Goal: Task Accomplishment & Management: Use online tool/utility

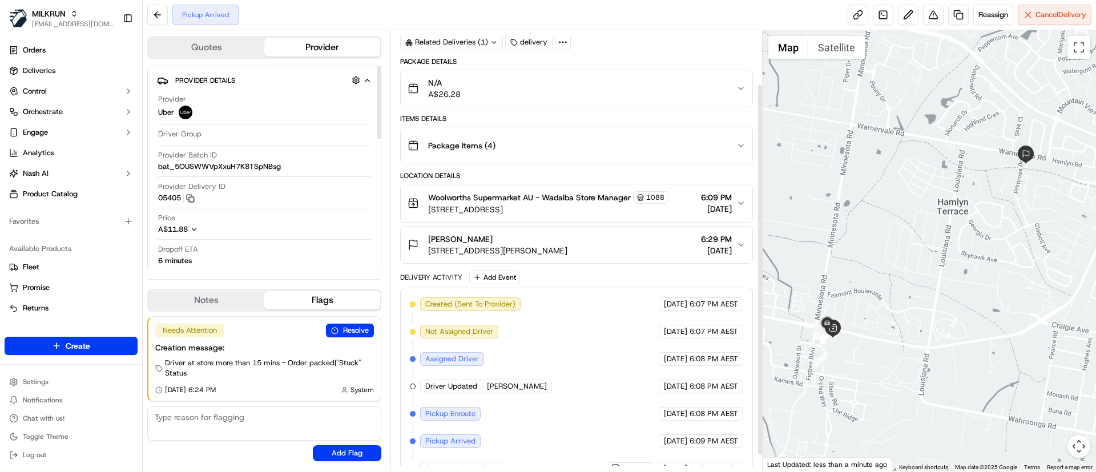
scroll to position [83, 0]
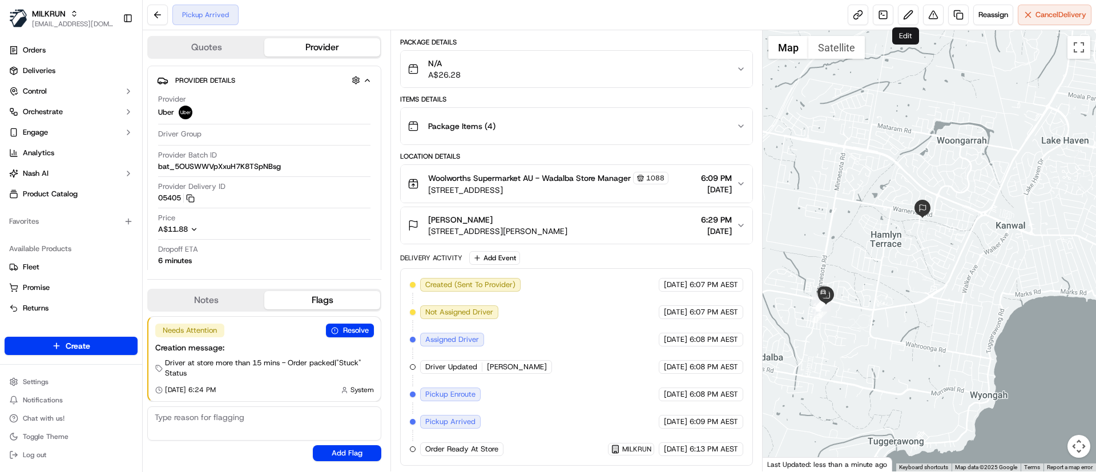
click at [954, 251] on div at bounding box center [930, 250] width 334 height 441
drag, startPoint x: 527, startPoint y: 373, endPoint x: 550, endPoint y: 381, distance: 24.6
click at [550, 381] on div "Created (Sent To Provider) Uber 18/09/2025 6:07 PM AEST Not Assigned Driver Ube…" at bounding box center [576, 367] width 333 height 178
copy span "ASHER T."
click at [59, 70] on link "Deliveries" at bounding box center [71, 71] width 133 height 18
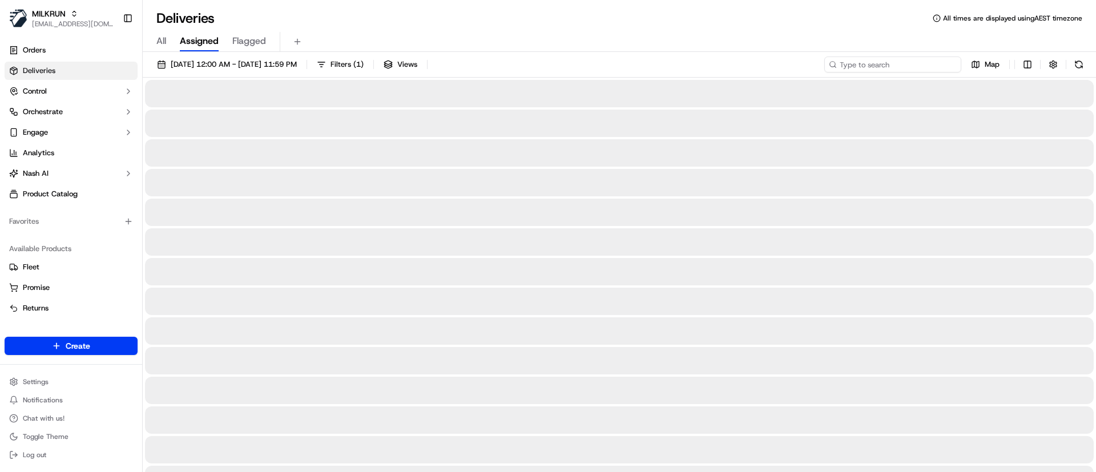
click at [928, 61] on input at bounding box center [893, 65] width 137 height 16
paste input "ASHER T."
click at [844, 66] on input "ASHER T." at bounding box center [893, 65] width 137 height 16
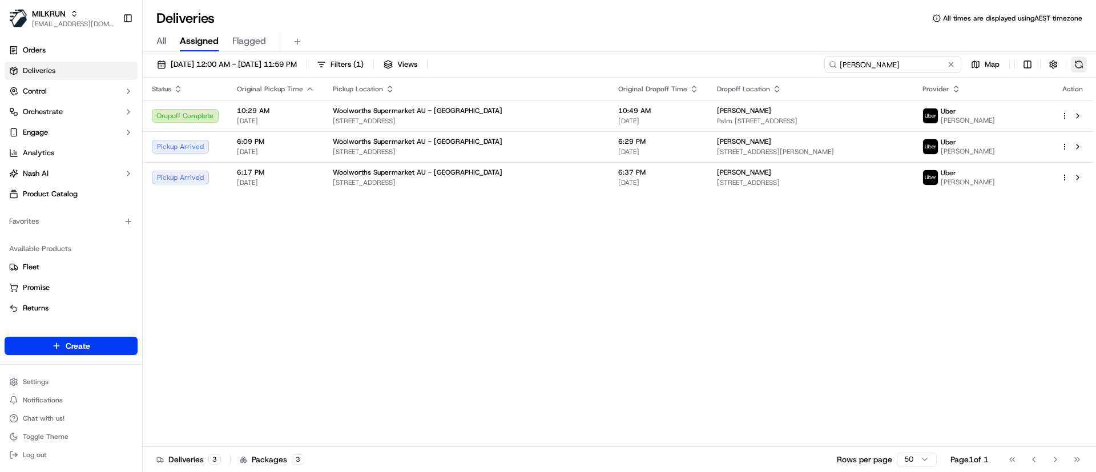
type input "ASHER T."
click at [1078, 63] on button at bounding box center [1079, 65] width 16 height 16
click at [550, 246] on div "Status Original Pickup Time Pickup Location Original Dropoff Time Dropoff Locat…" at bounding box center [618, 262] width 951 height 369
click at [717, 174] on span "tayla browning" at bounding box center [744, 172] width 54 height 9
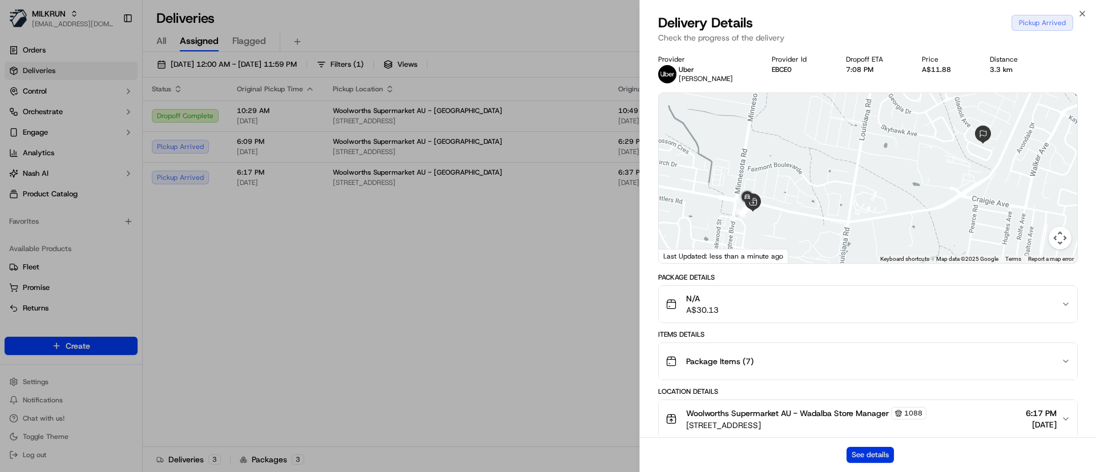
click at [856, 451] on button "See details" at bounding box center [870, 455] width 47 height 16
drag, startPoint x: 379, startPoint y: 379, endPoint x: 409, endPoint y: 315, distance: 70.2
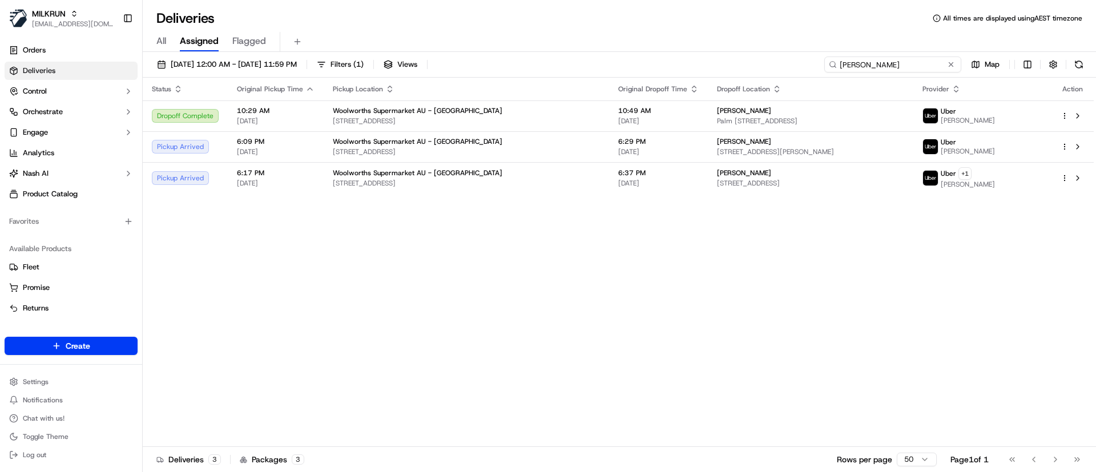
click at [923, 65] on input "ASHER T." at bounding box center [893, 65] width 137 height 16
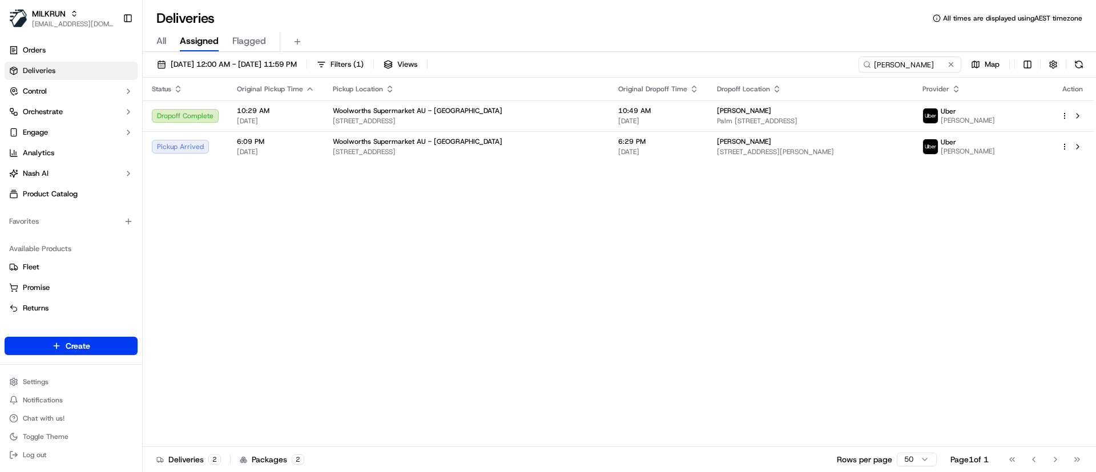
click at [782, 284] on div "Status Original Pickup Time Pickup Location Original Dropoff Time Dropoff Locat…" at bounding box center [618, 262] width 951 height 369
click at [748, 153] on span "2 Daisy Cl, Hamlyn Terrace, NSW 2259, AU" at bounding box center [810, 151] width 187 height 9
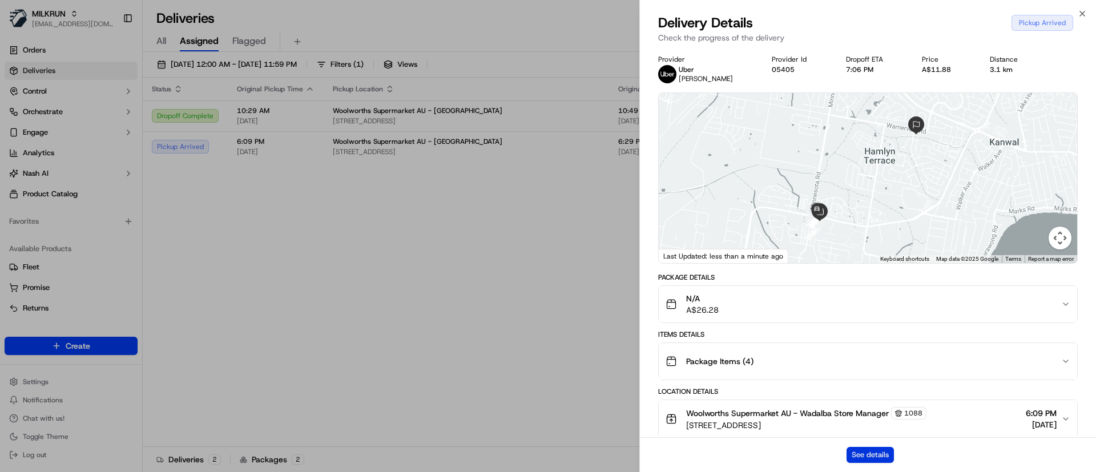
click at [867, 457] on button "See details" at bounding box center [870, 455] width 47 height 16
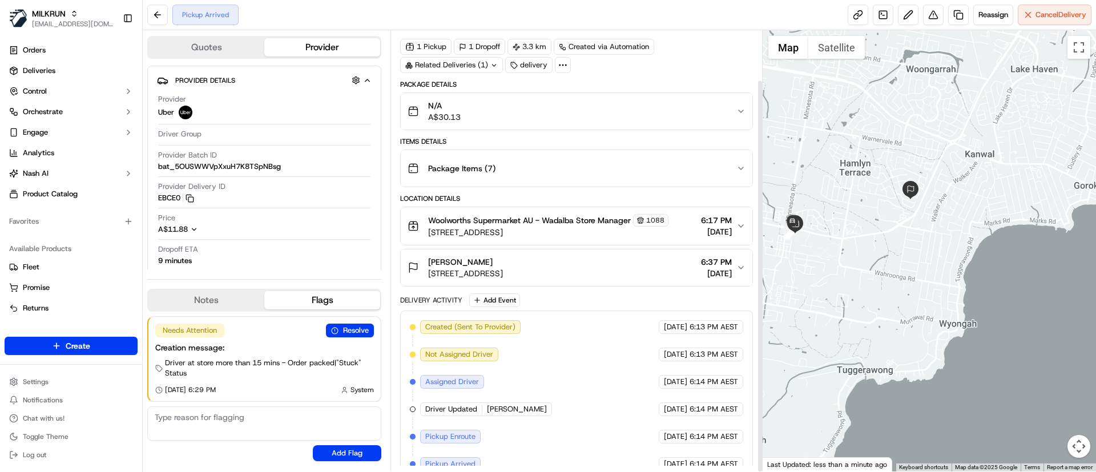
scroll to position [55, 0]
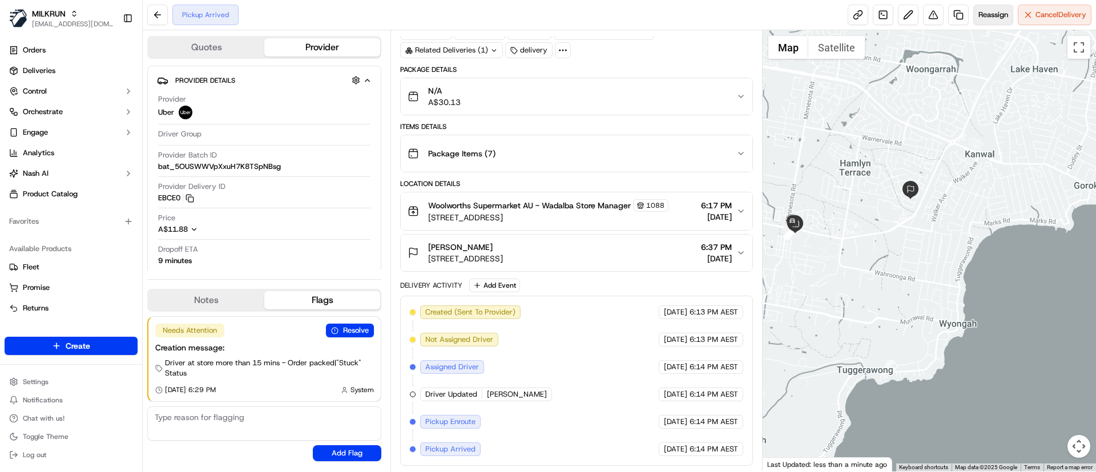
click at [987, 16] on span "Reassign" at bounding box center [994, 15] width 30 height 10
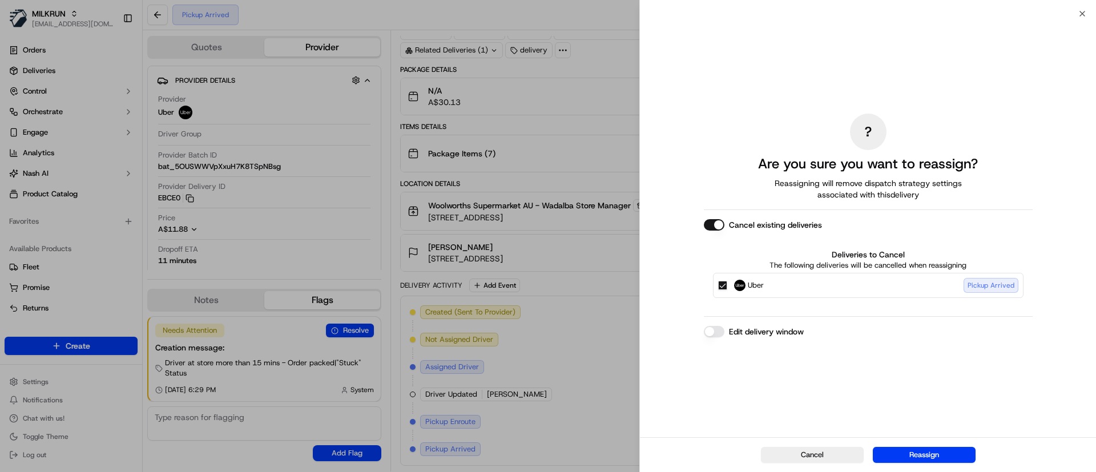
click at [716, 225] on button "Cancel existing deliveries" at bounding box center [714, 224] width 21 height 11
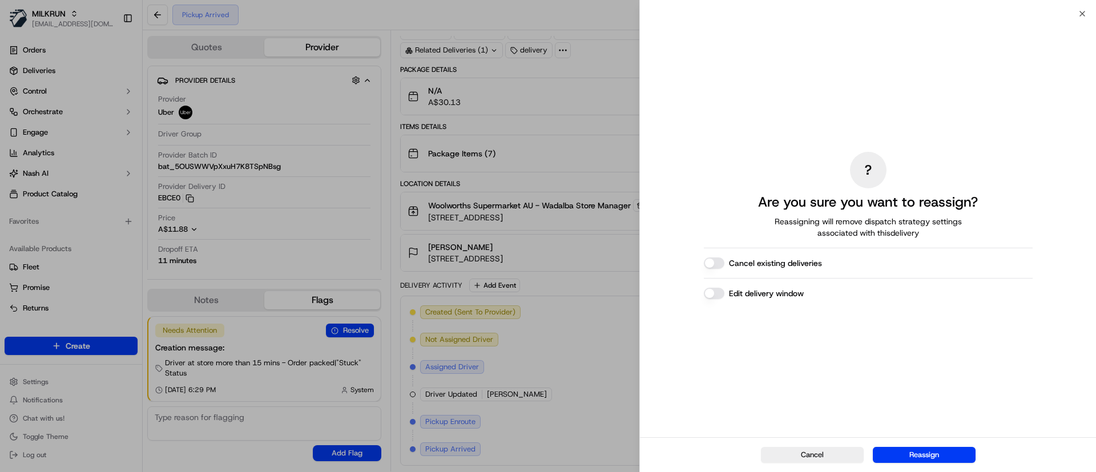
click at [721, 263] on button "Cancel existing deliveries" at bounding box center [714, 263] width 21 height 11
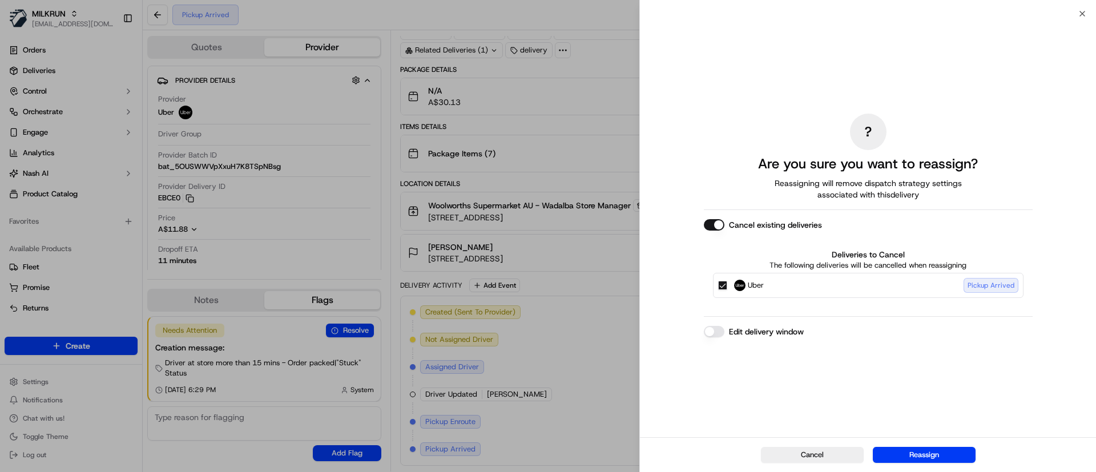
click at [709, 227] on button "Cancel existing deliveries" at bounding box center [714, 224] width 21 height 11
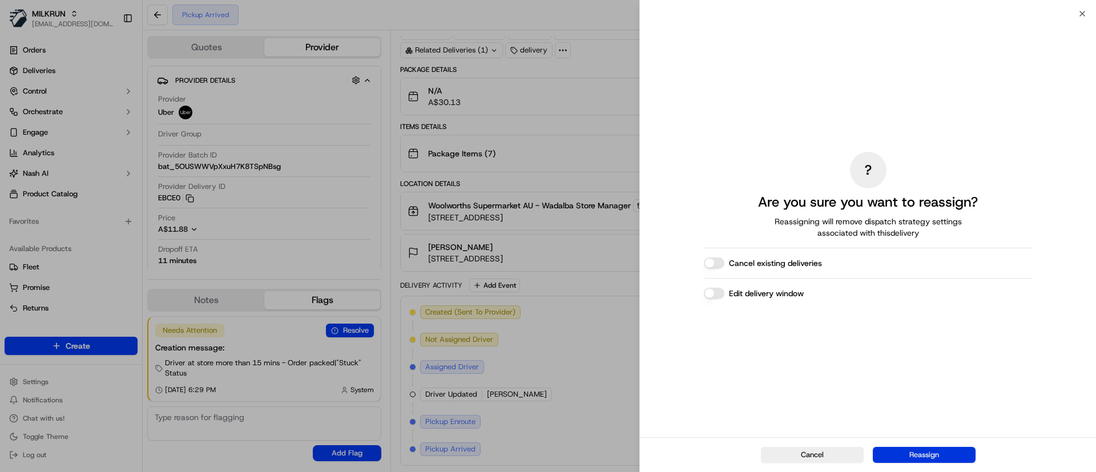
click at [913, 453] on button "Reassign" at bounding box center [924, 455] width 103 height 16
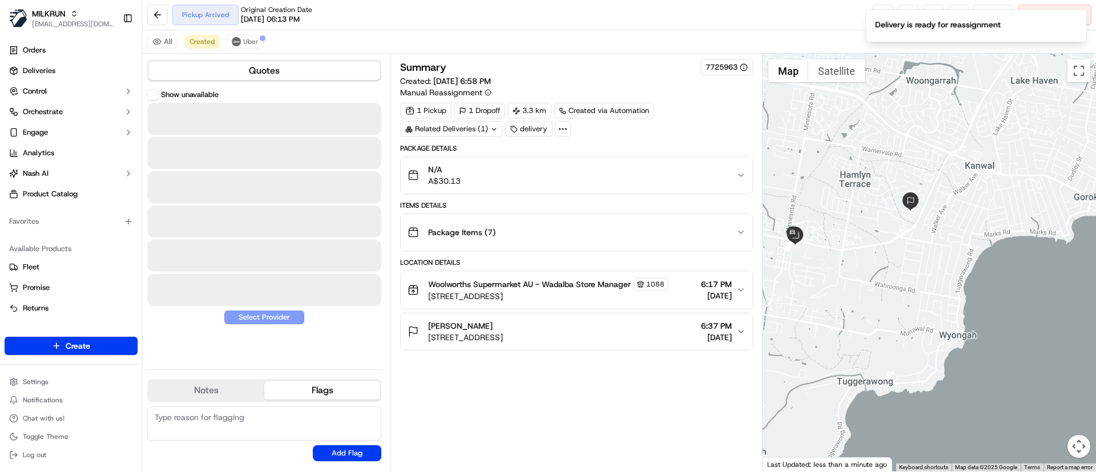
scroll to position [0, 0]
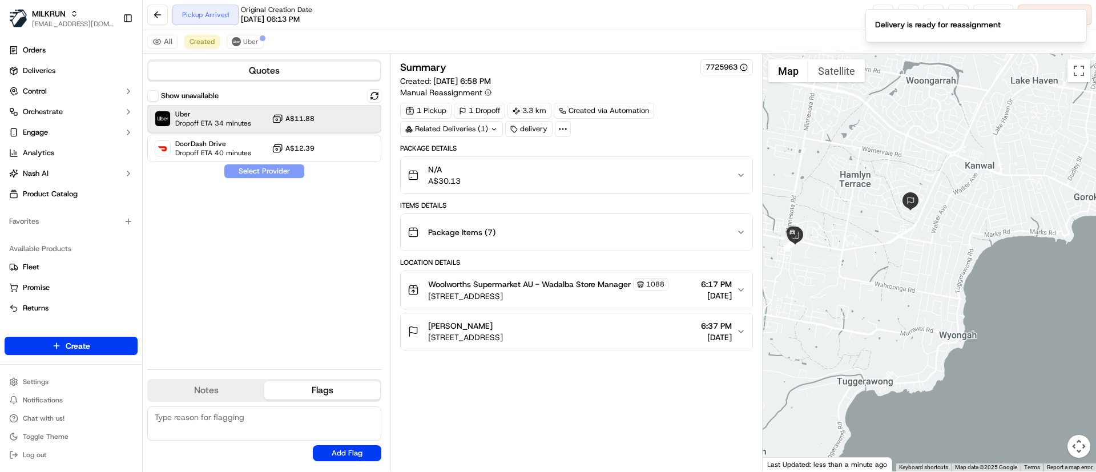
click at [194, 112] on span "Uber" at bounding box center [213, 114] width 76 height 9
click at [246, 167] on button "Assign Provider" at bounding box center [264, 171] width 81 height 14
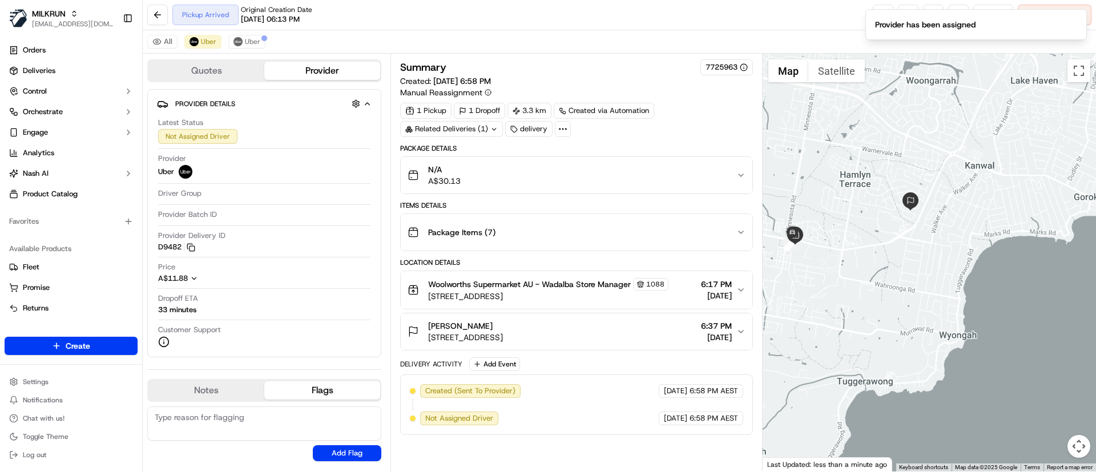
click at [939, 258] on div at bounding box center [930, 263] width 334 height 418
click at [258, 43] on span "Uber" at bounding box center [252, 41] width 15 height 9
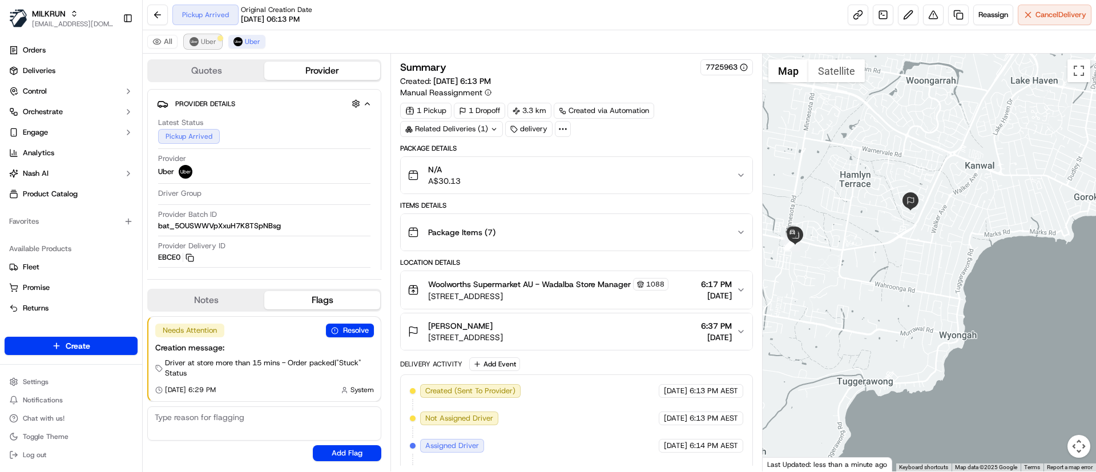
click at [205, 40] on span "Uber" at bounding box center [208, 41] width 15 height 9
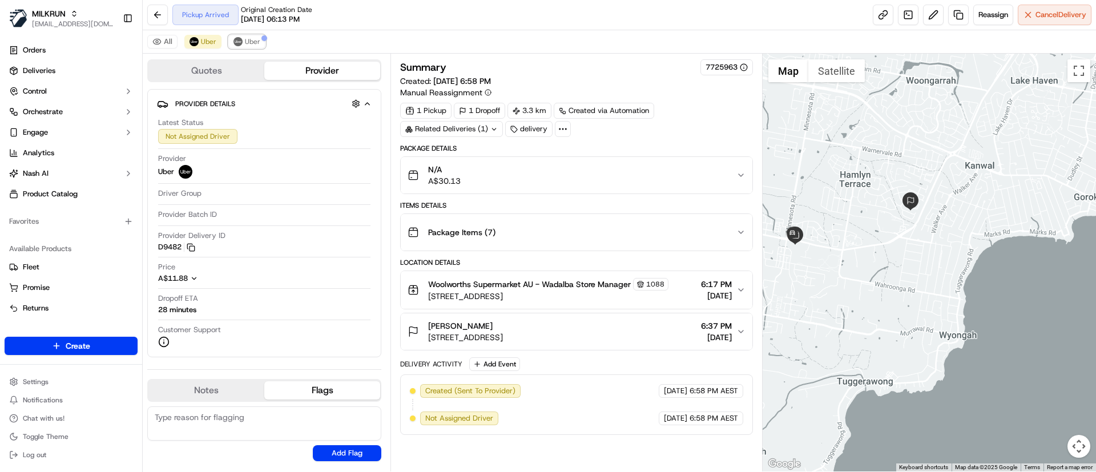
drag, startPoint x: 242, startPoint y: 41, endPoint x: 290, endPoint y: 44, distance: 48.1
click at [242, 41] on button "Uber" at bounding box center [246, 42] width 37 height 14
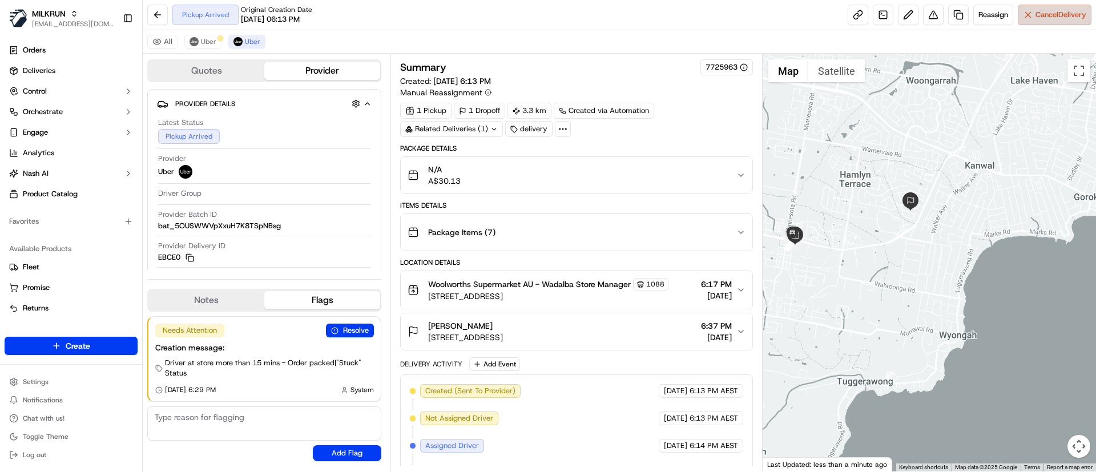
click at [1040, 14] on span "Cancel Delivery" at bounding box center [1061, 15] width 51 height 10
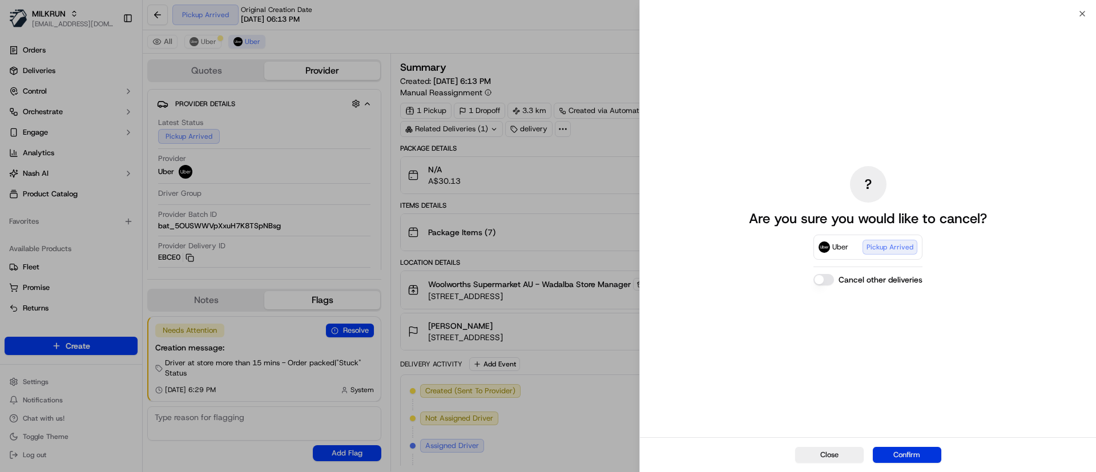
click at [921, 456] on button "Confirm" at bounding box center [907, 455] width 69 height 16
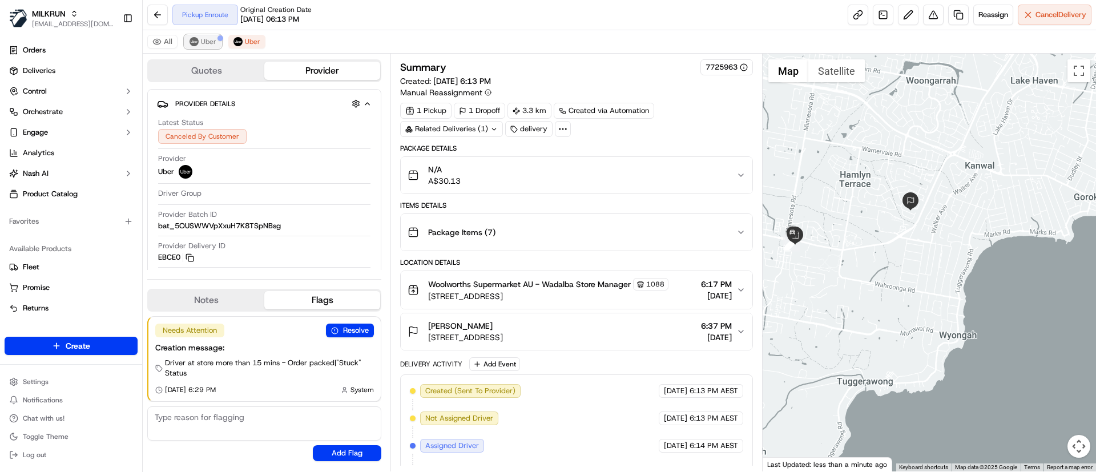
click at [204, 44] on span "Uber" at bounding box center [208, 41] width 15 height 9
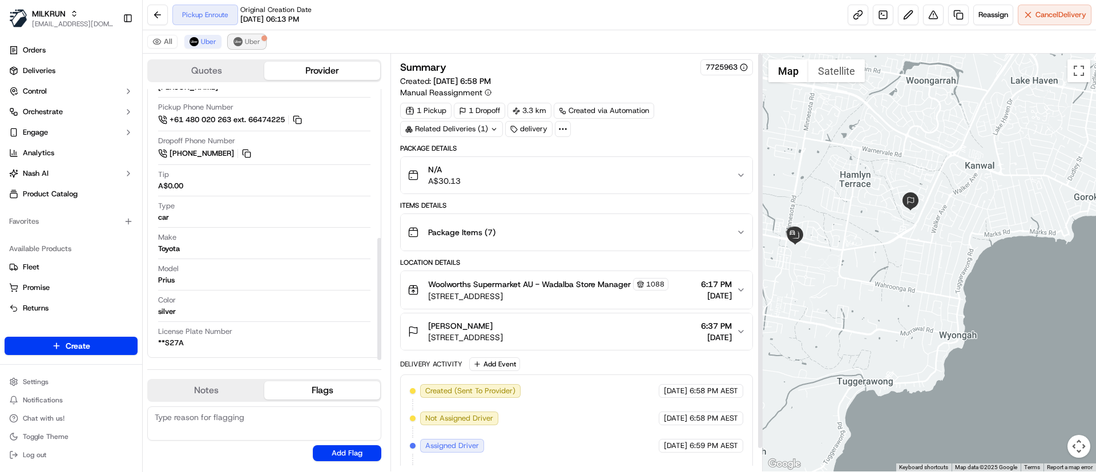
click at [256, 42] on button "Uber" at bounding box center [246, 42] width 37 height 14
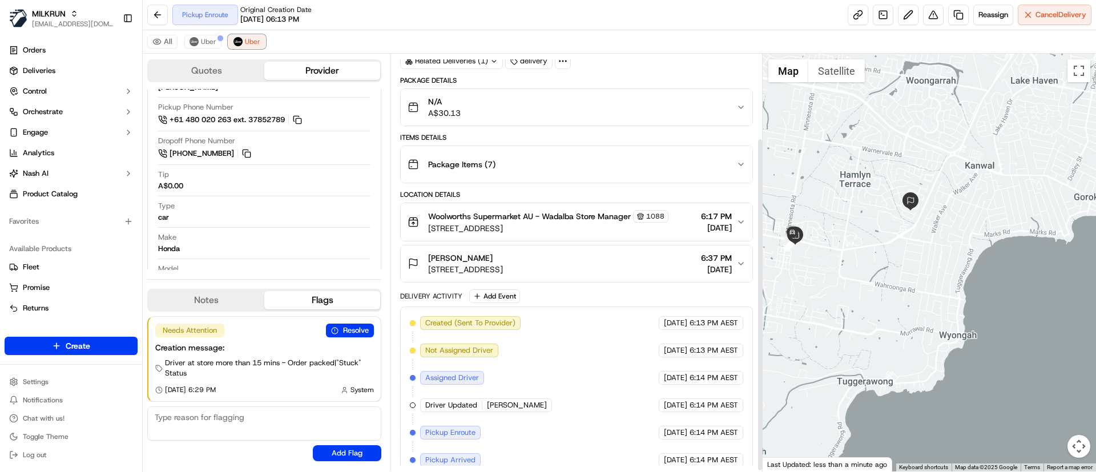
scroll to position [106, 0]
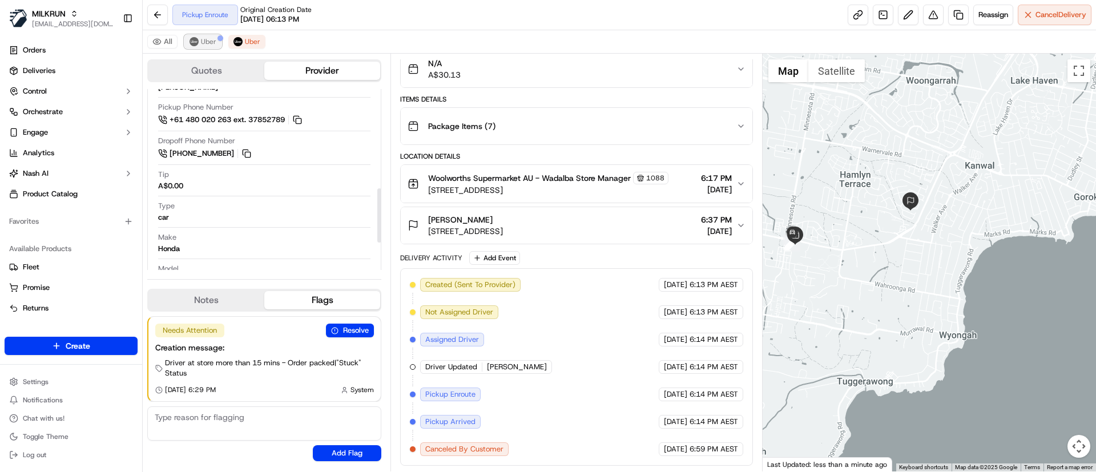
click at [209, 43] on span "Uber" at bounding box center [208, 41] width 15 height 9
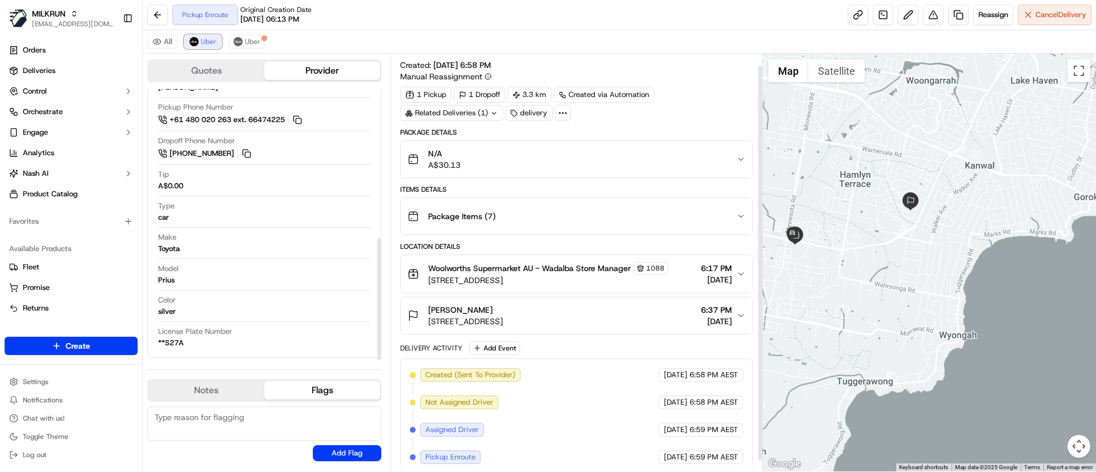
scroll to position [24, 0]
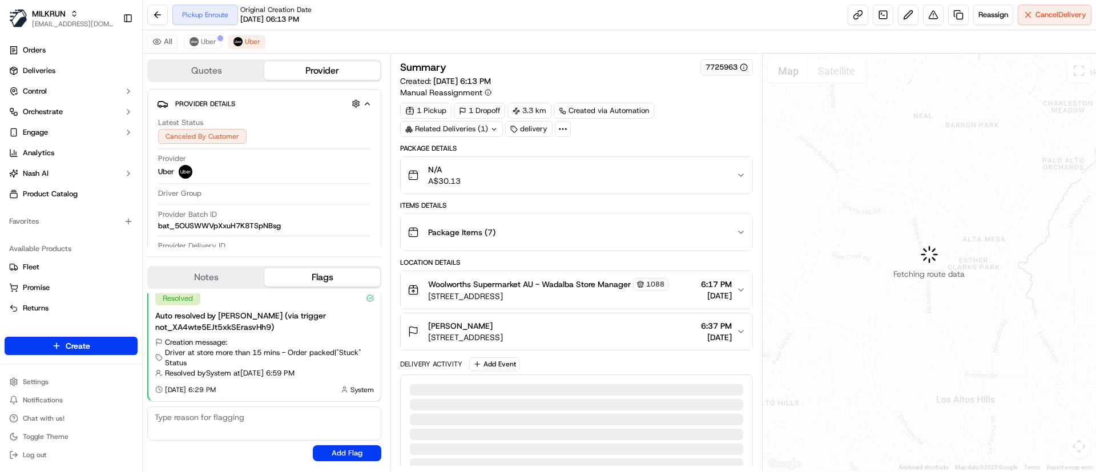
scroll to position [74, 0]
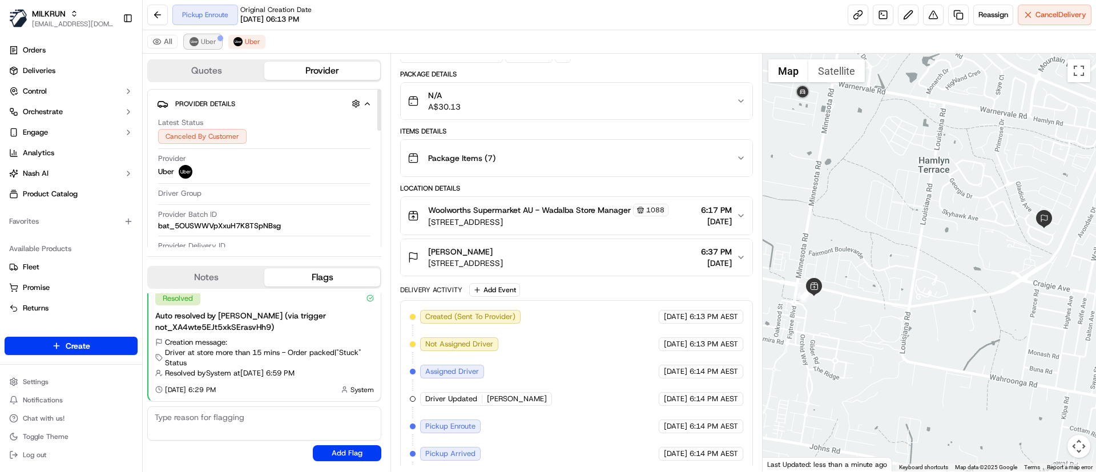
click at [211, 41] on span "Uber" at bounding box center [208, 41] width 15 height 9
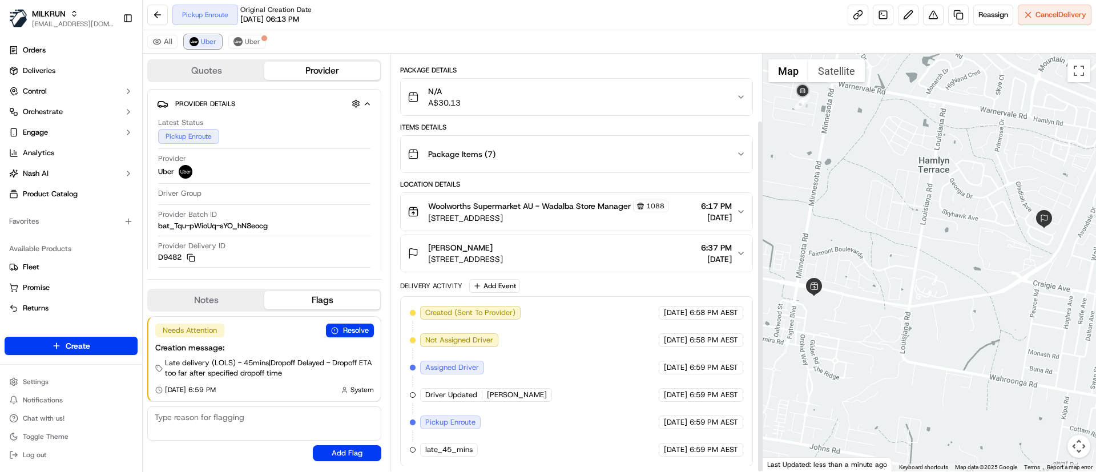
scroll to position [79, 0]
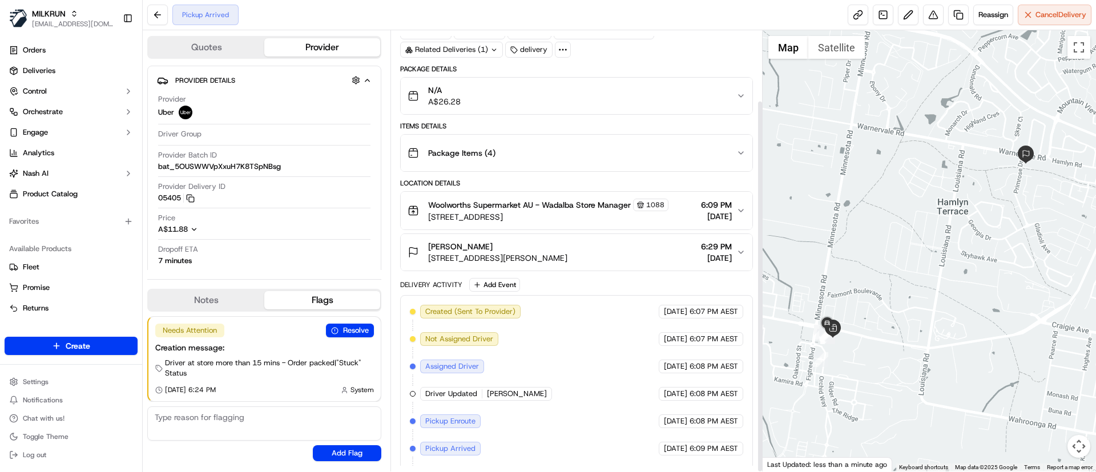
scroll to position [83, 0]
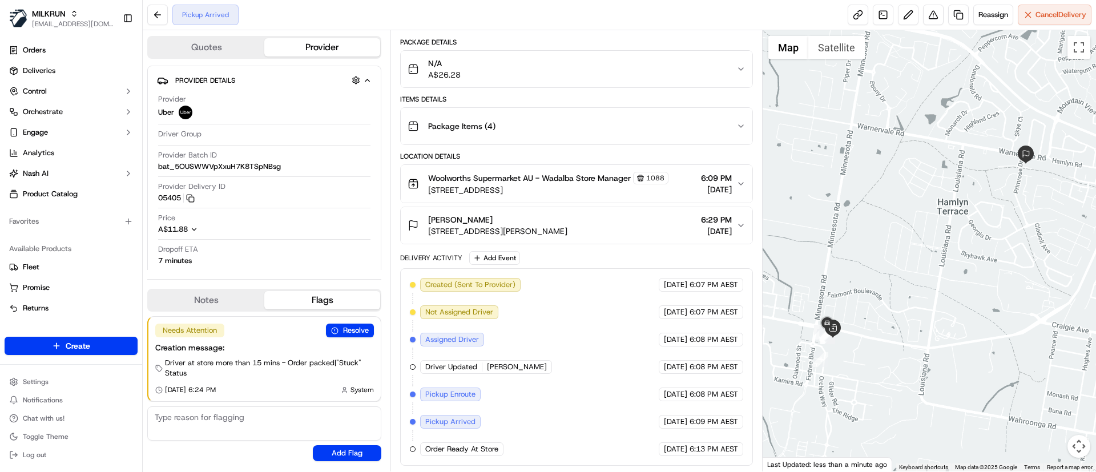
click at [557, 386] on div "Created (Sent To Provider) Uber 18/09/2025 6:07 PM AEST Not Assigned Driver Ube…" at bounding box center [576, 367] width 333 height 178
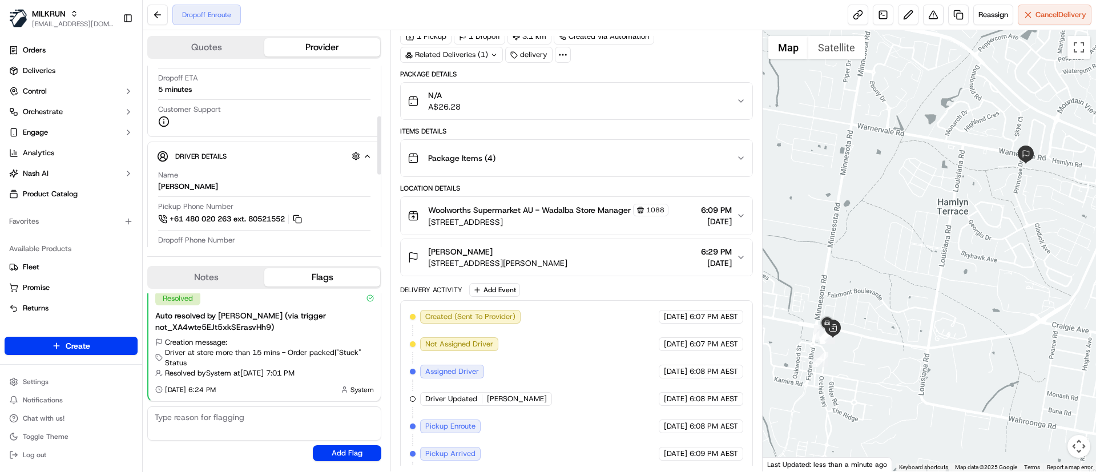
scroll to position [86, 0]
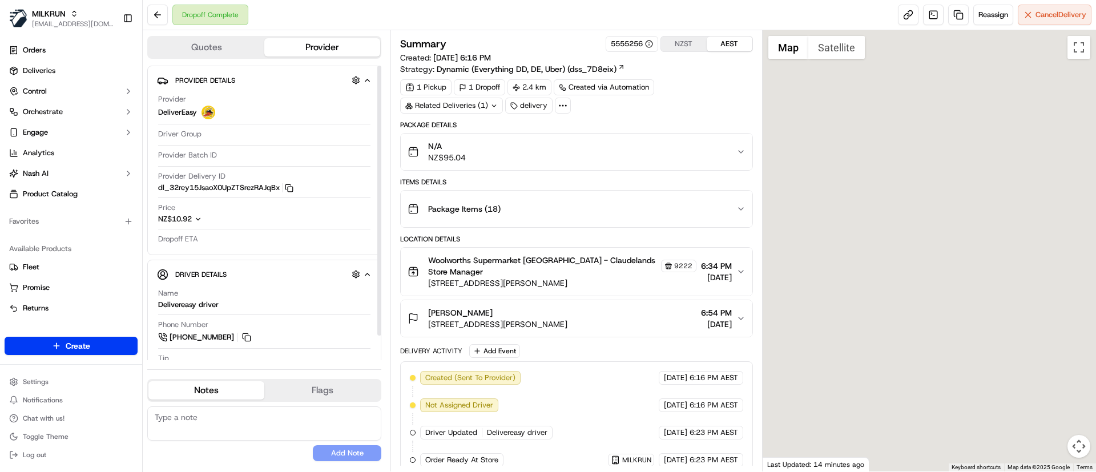
scroll to position [203, 0]
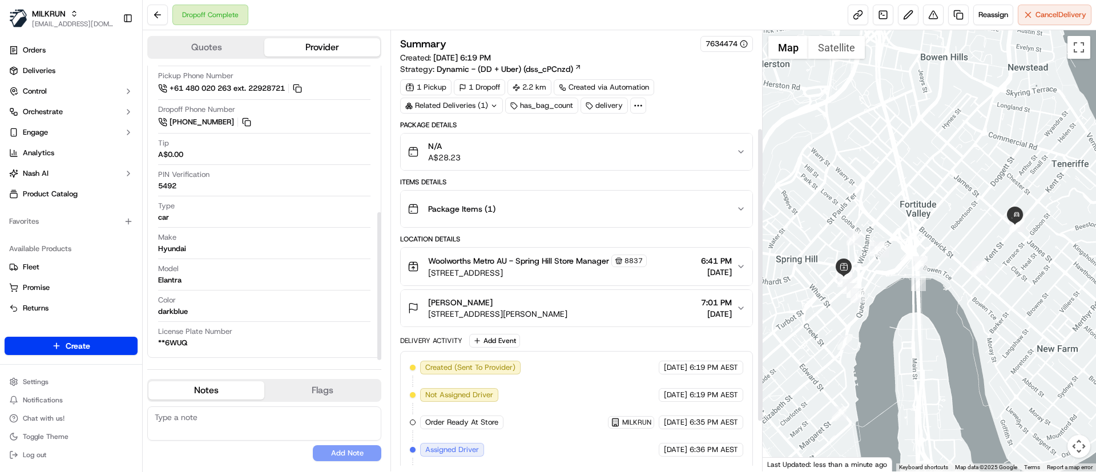
scroll to position [220, 0]
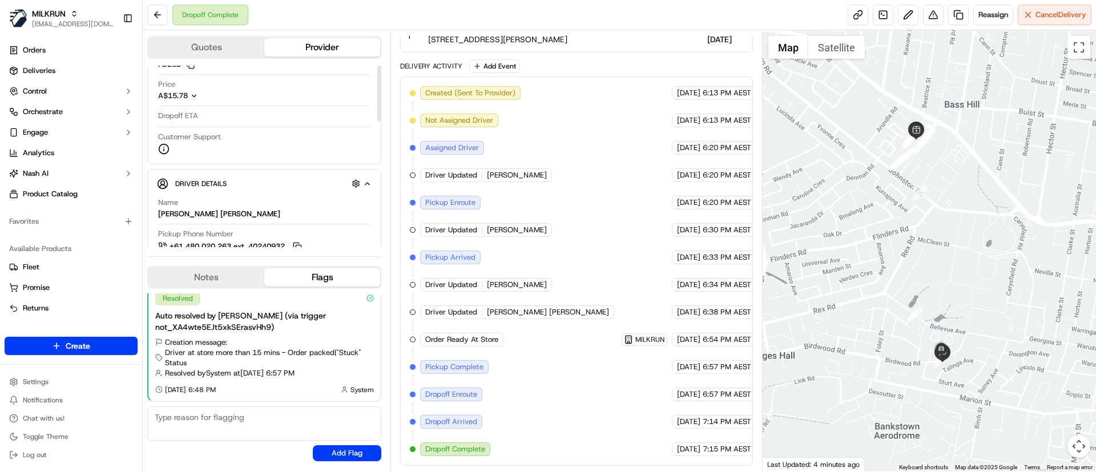
scroll to position [171, 0]
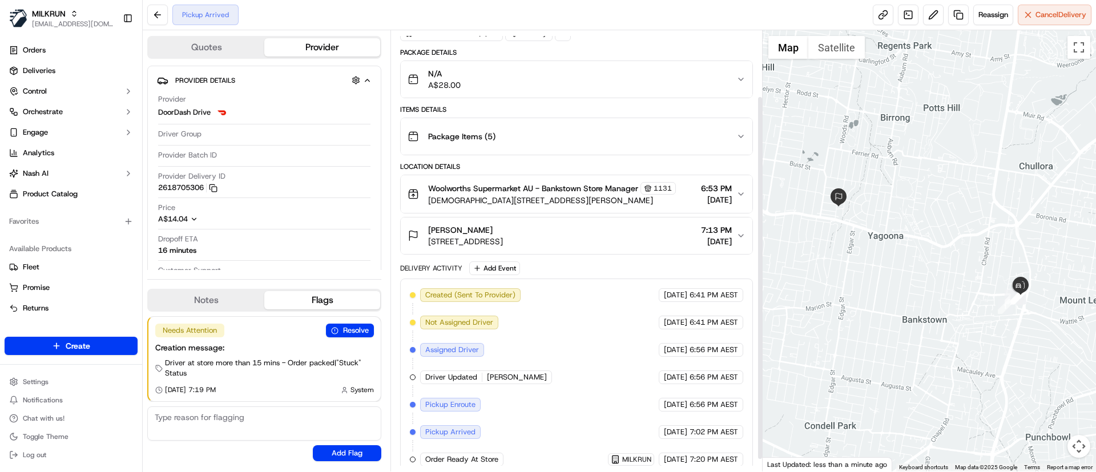
scroll to position [94, 0]
